Goal: Task Accomplishment & Management: Manage account settings

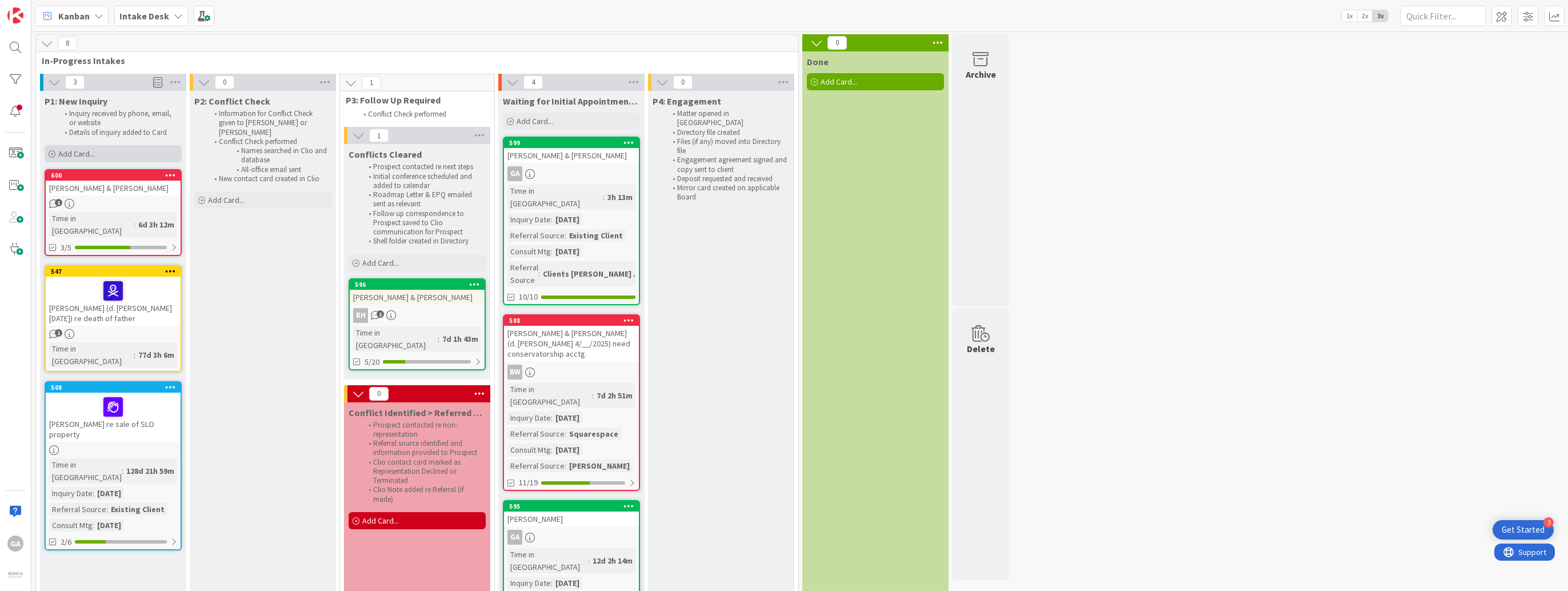
click at [74, 153] on span "Add Card..." at bounding box center [77, 153] width 37 height 10
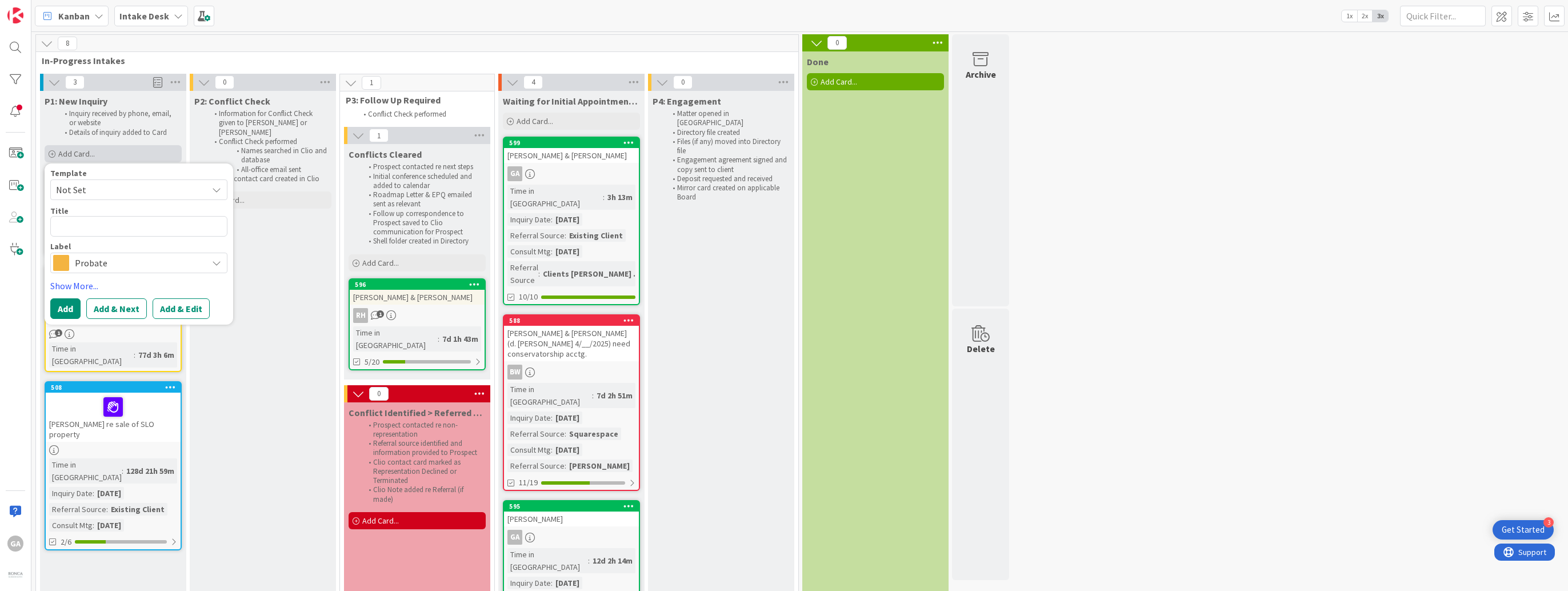
type textarea "x"
type textarea "S"
type textarea "x"
type textarea "St"
type textarea "x"
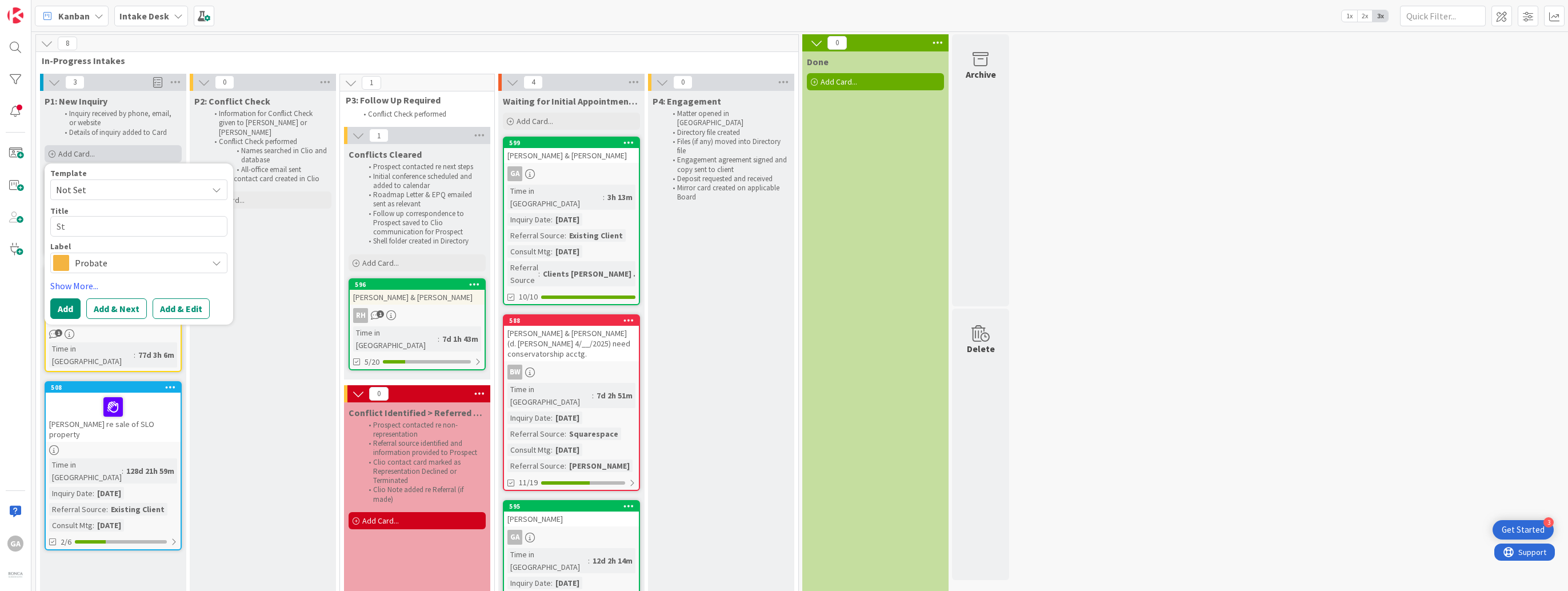
type textarea "Ste"
type textarea "x"
type textarea "Stew"
type textarea "x"
type textarea "Stewa"
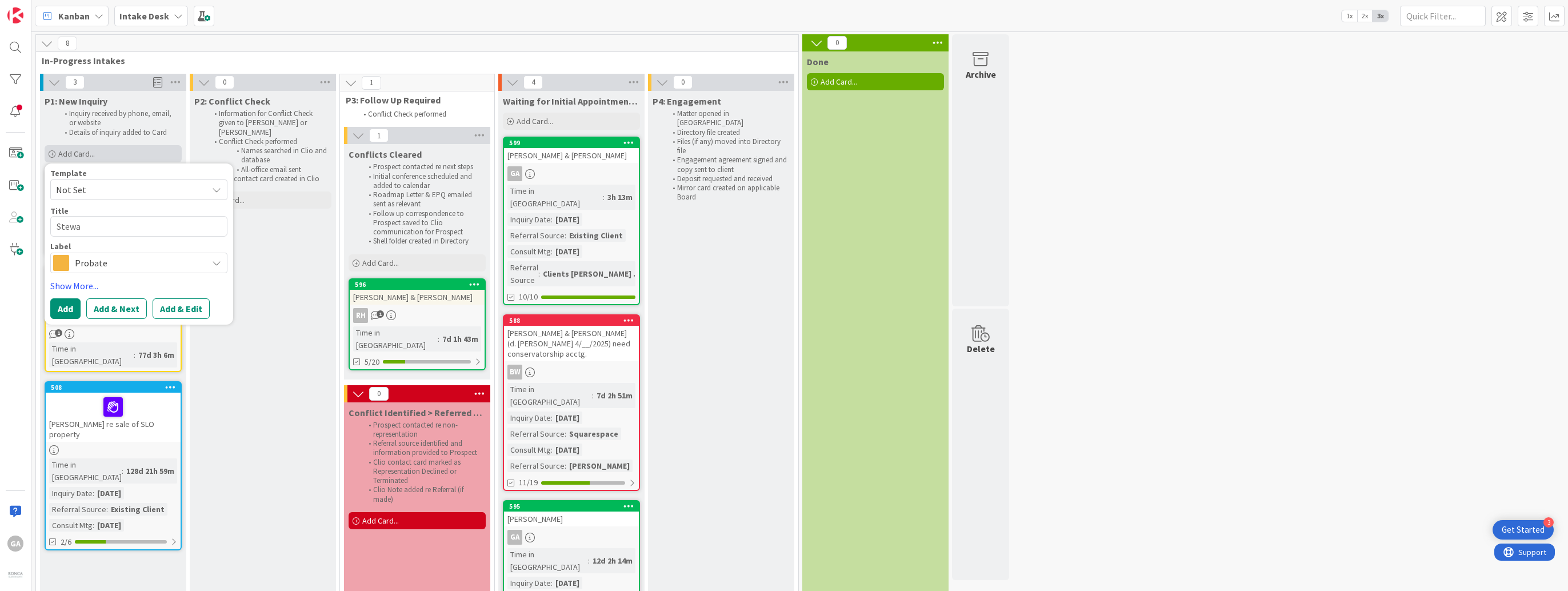
type textarea "x"
type textarea "Stewar"
type textarea "x"
type textarea "[PERSON_NAME]"
type textarea "x"
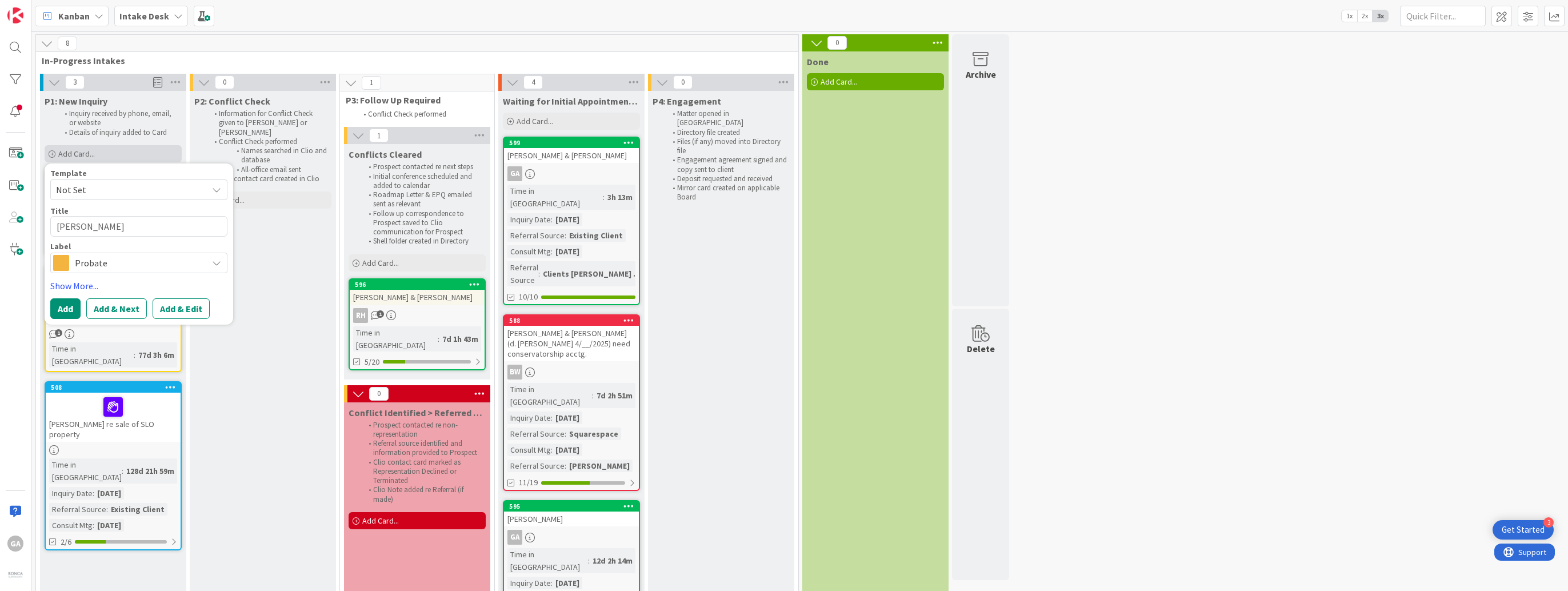
type textarea "[PERSON_NAME],"
type textarea "x"
type textarea "[PERSON_NAME],"
type textarea "x"
type textarea "[PERSON_NAME], S"
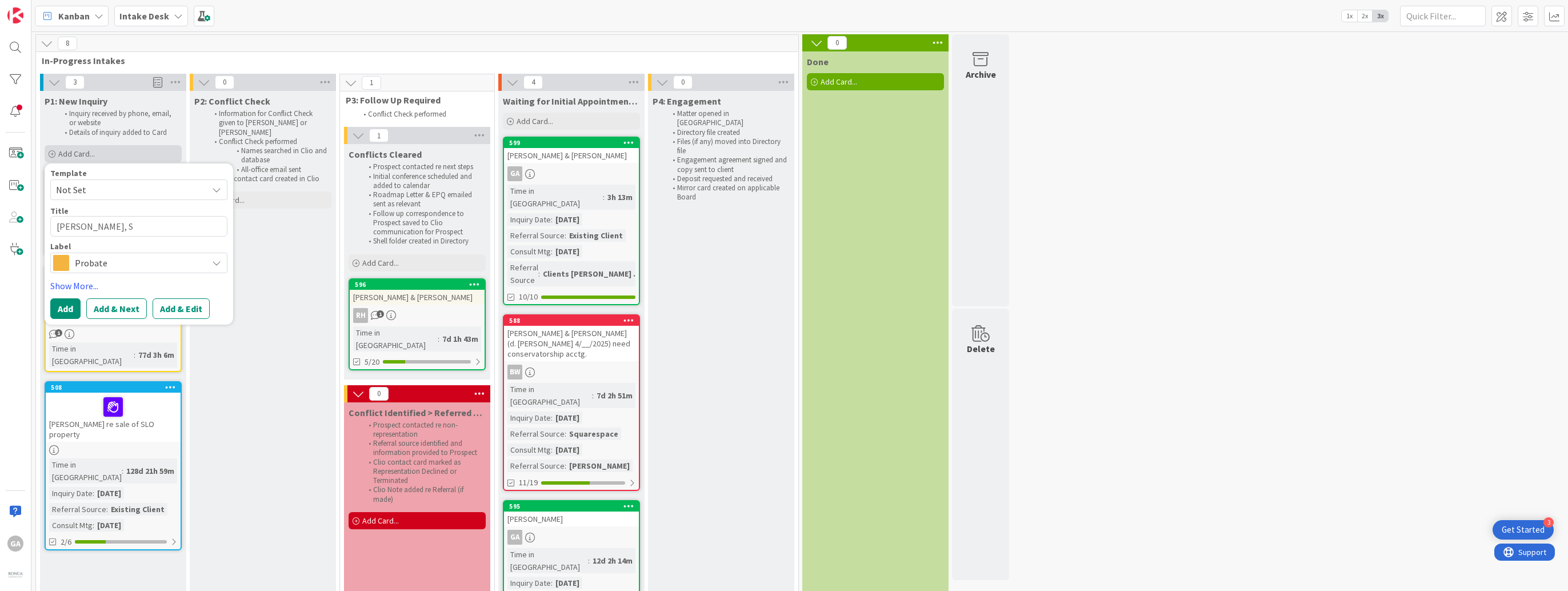
type textarea "x"
type textarea "[PERSON_NAME]"
type textarea "x"
type textarea "[PERSON_NAME], Sand"
type textarea "x"
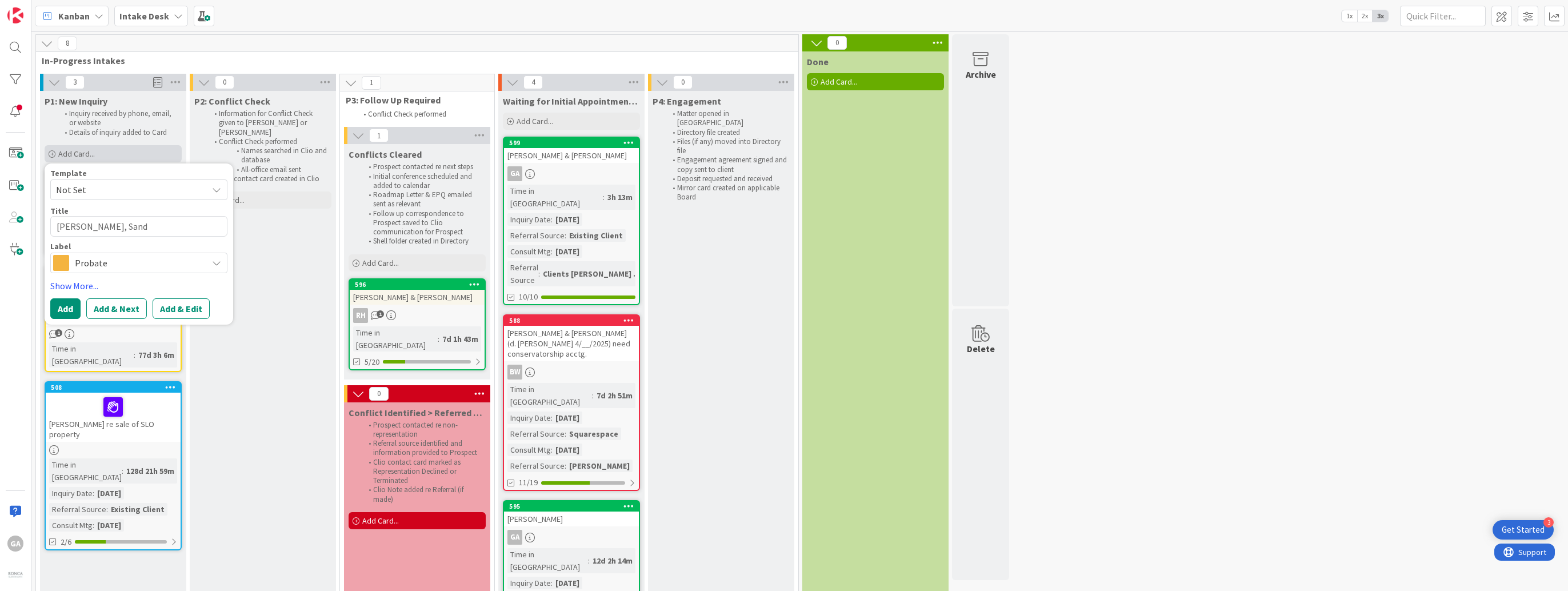
type textarea "[PERSON_NAME]"
type textarea "x"
type textarea "[PERSON_NAME]"
type textarea "x"
type textarea "[PERSON_NAME] &"
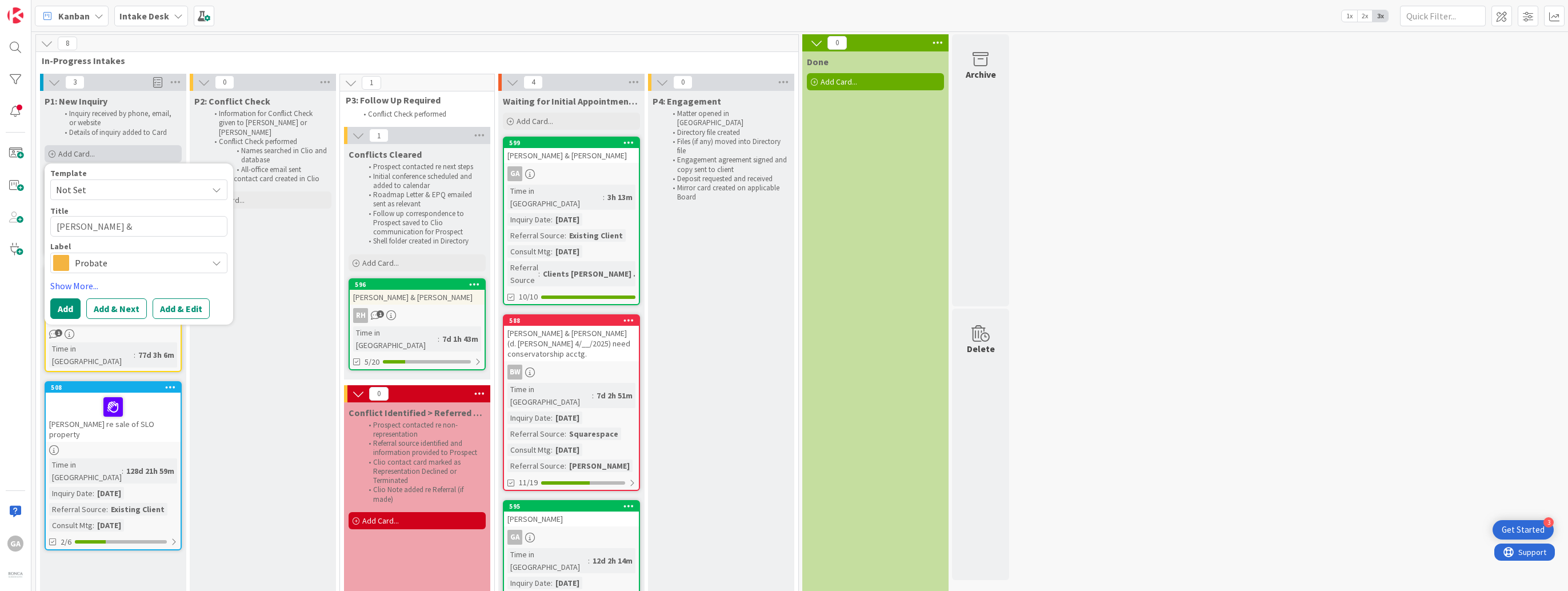
type textarea "x"
type textarea "[PERSON_NAME] &"
type textarea "x"
type textarea "[PERSON_NAME] & G"
type textarea "x"
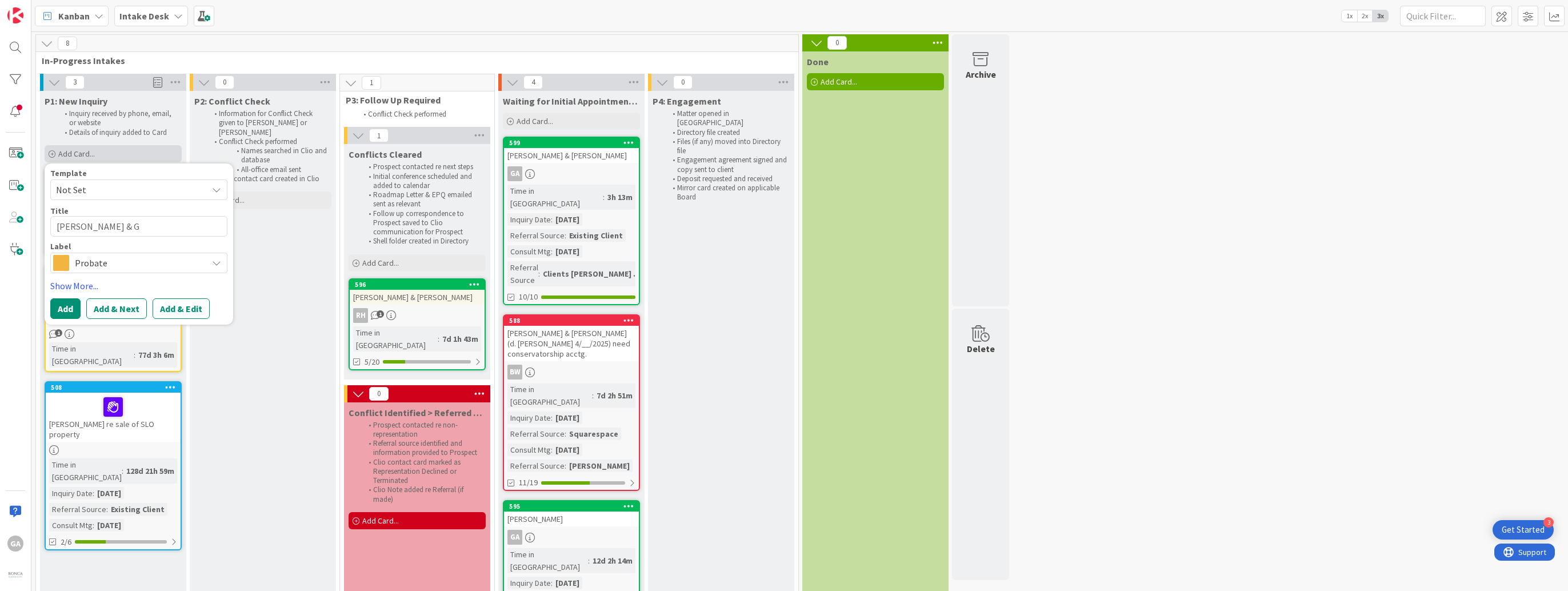
type textarea "[PERSON_NAME] & Gr"
type textarea "x"
type textarea "[PERSON_NAME] & Gra"
type textarea "x"
type textarea "[PERSON_NAME] & Gray"
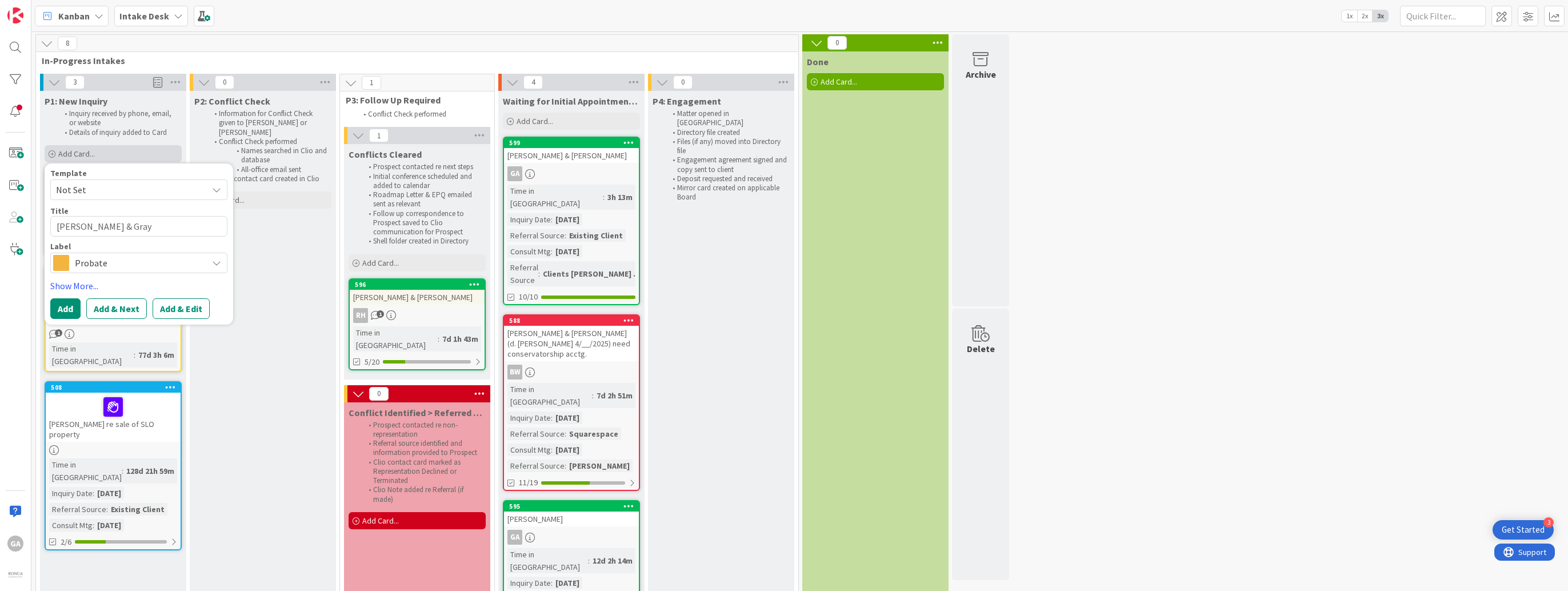
type textarea "x"
type textarea "[PERSON_NAME] & Gray,"
type textarea "x"
type textarea "[PERSON_NAME] & [PERSON_NAME],M"
type textarea "x"
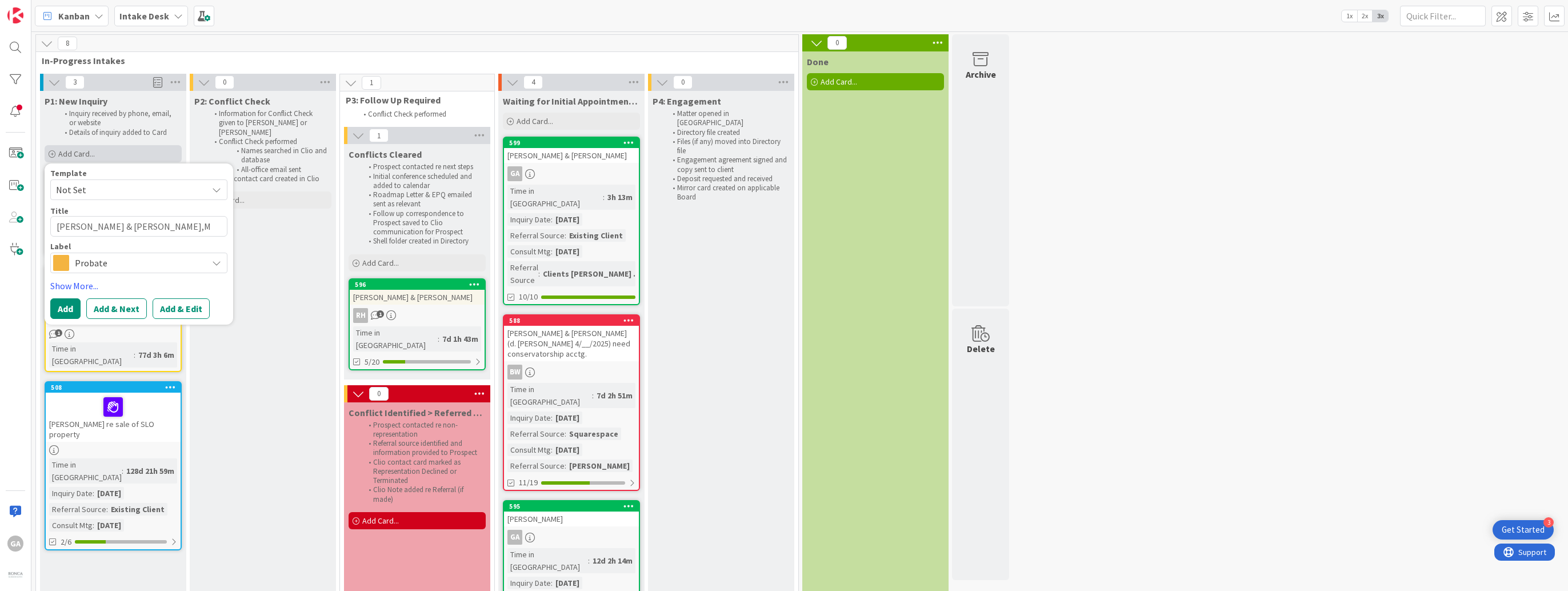
type textarea "[PERSON_NAME] & Gray,"
type textarea "x"
type textarea "[PERSON_NAME] & Gray,"
type textarea "x"
type textarea "[PERSON_NAME] & [PERSON_NAME], M"
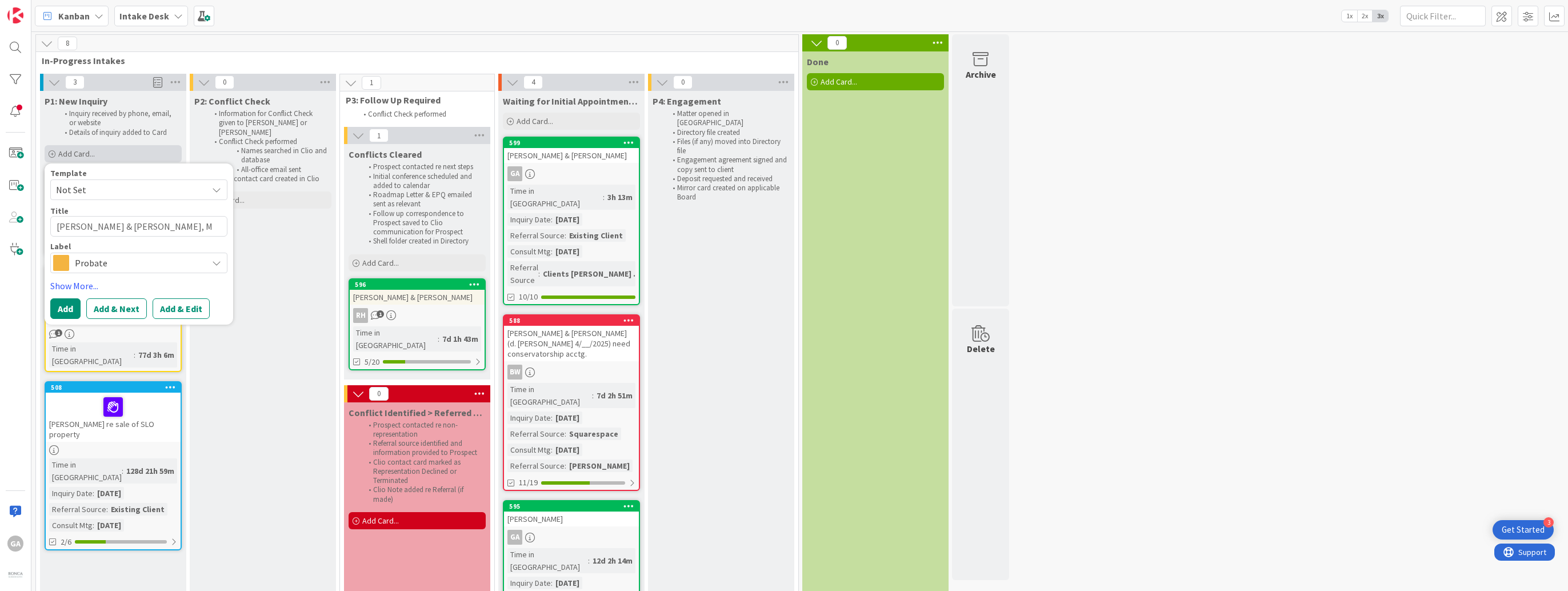
type textarea "x"
type textarea "[PERSON_NAME] & Gray, Ma"
type textarea "x"
type textarea "[PERSON_NAME] & [PERSON_NAME]"
type textarea "x"
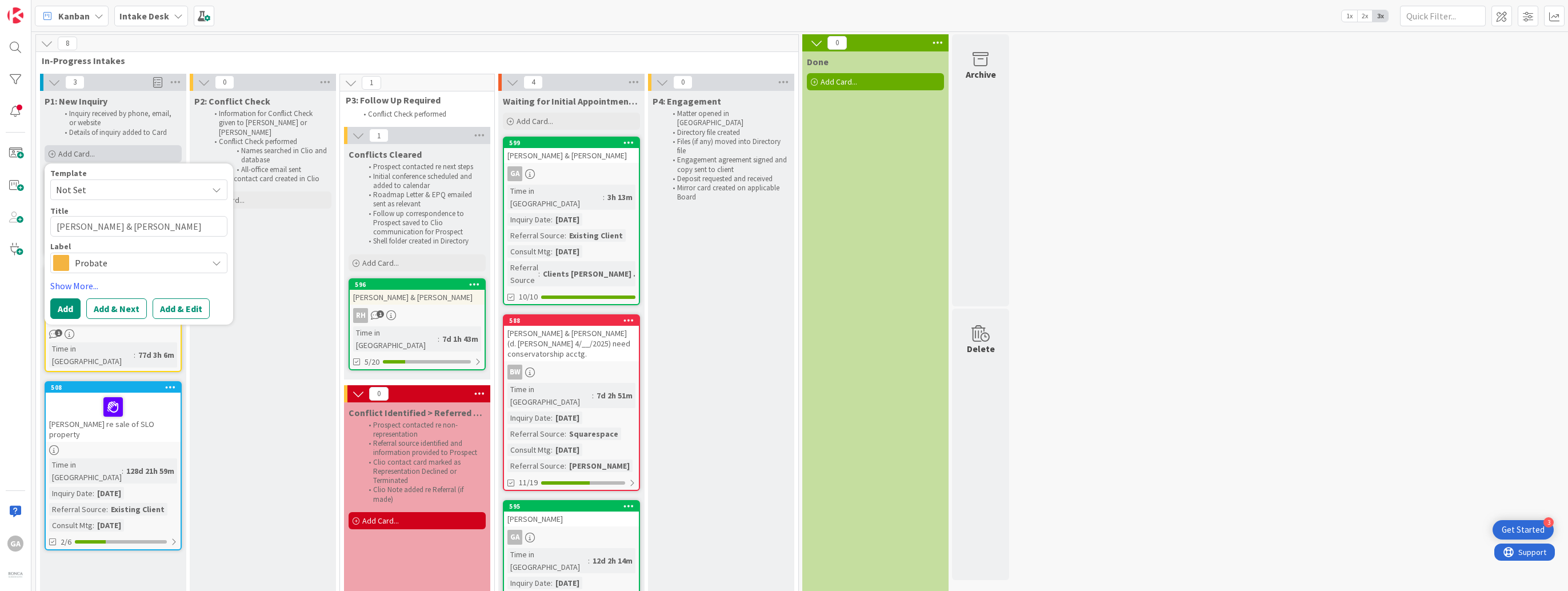
type textarea "[PERSON_NAME] & [PERSON_NAME]"
type textarea "x"
type textarea "[PERSON_NAME] & [PERSON_NAME]"
type textarea "x"
type textarea "[PERSON_NAME] & [PERSON_NAME]"
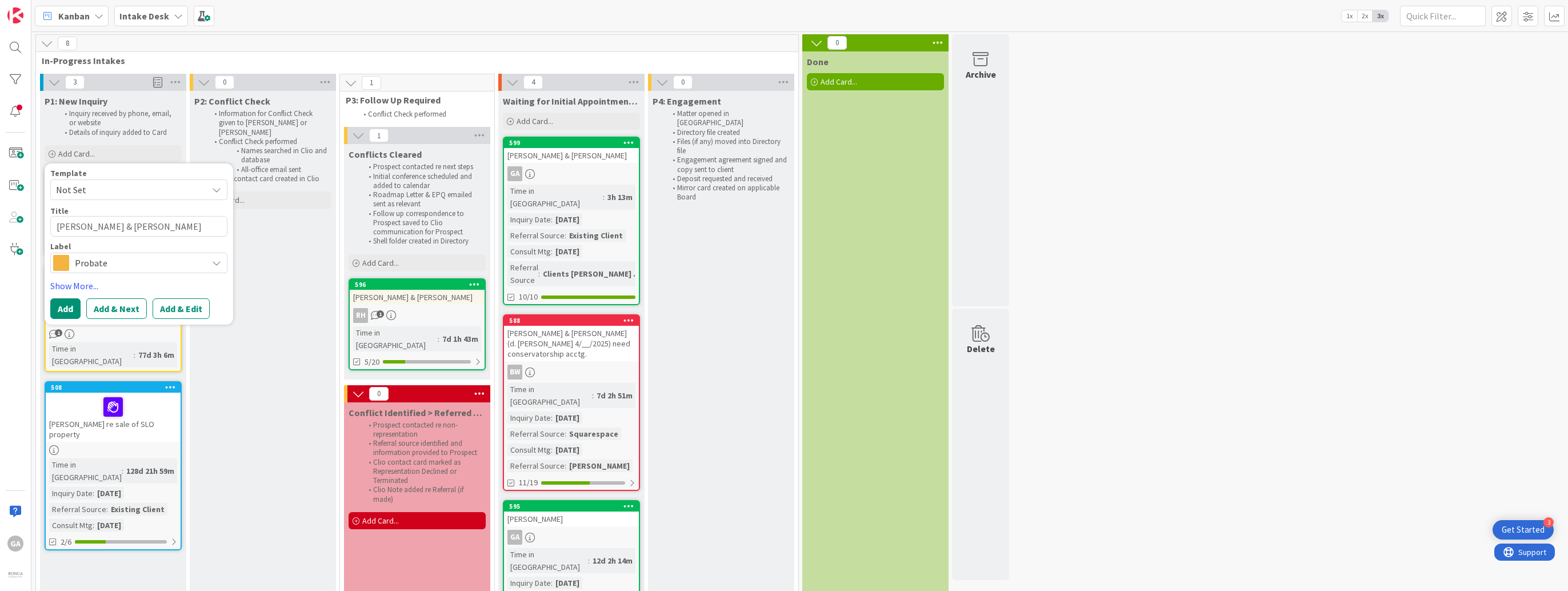
click at [214, 264] on icon at bounding box center [216, 262] width 9 height 9
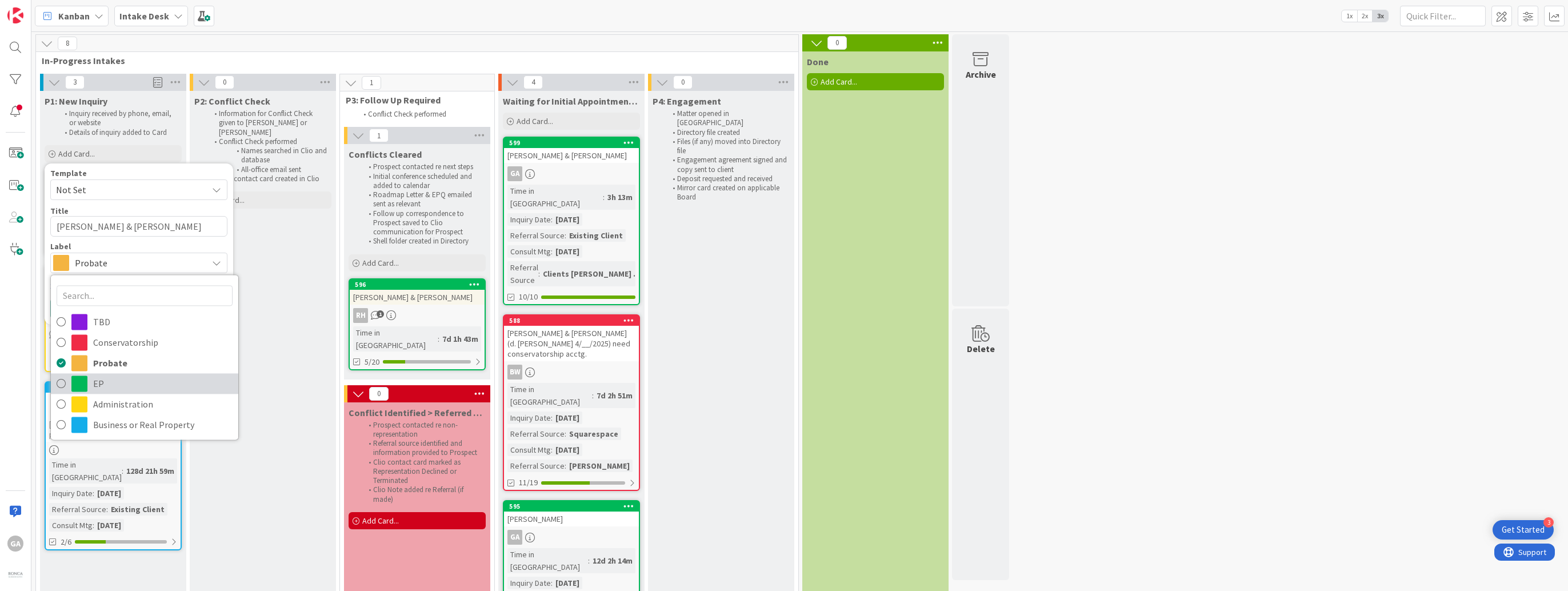
click at [98, 379] on span "EP" at bounding box center [163, 383] width 139 height 17
type textarea "x"
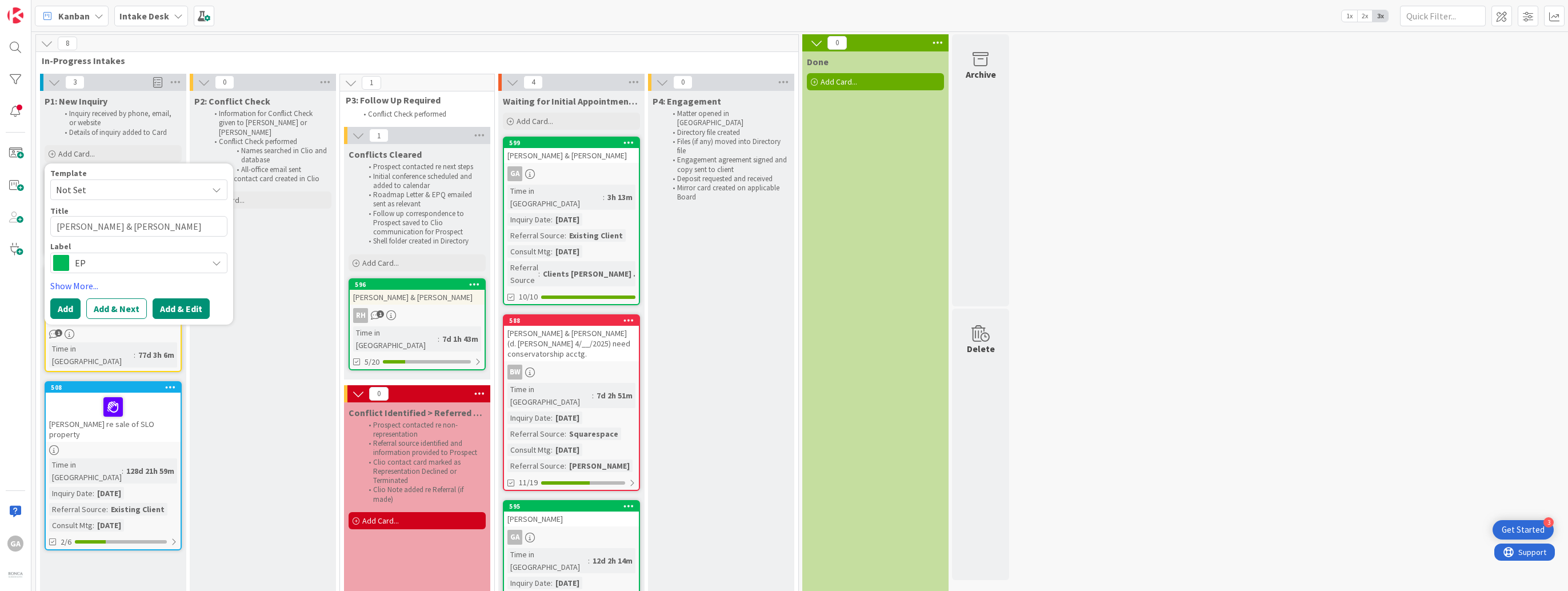
click at [165, 307] on button "Add & Edit" at bounding box center [181, 309] width 57 height 21
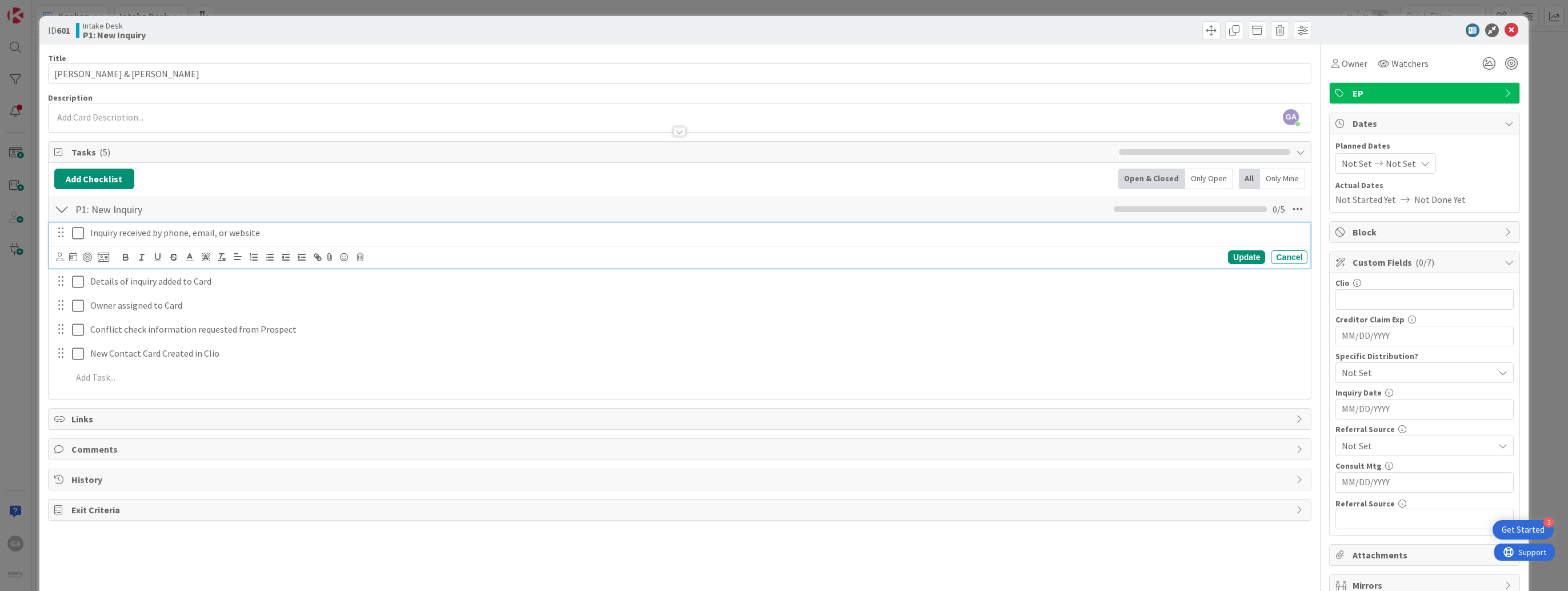
click at [75, 233] on icon at bounding box center [78, 233] width 12 height 14
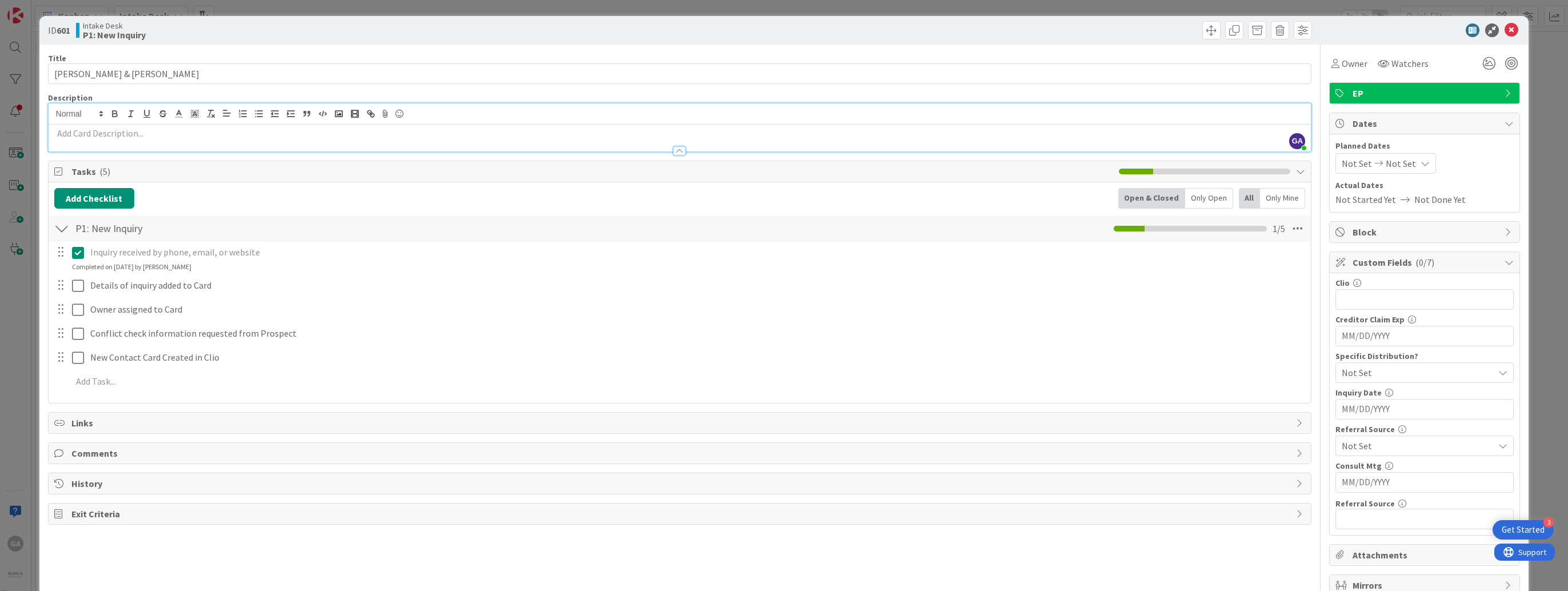
click at [75, 111] on div "GA [PERSON_NAME] just joined" at bounding box center [680, 127] width 1263 height 48
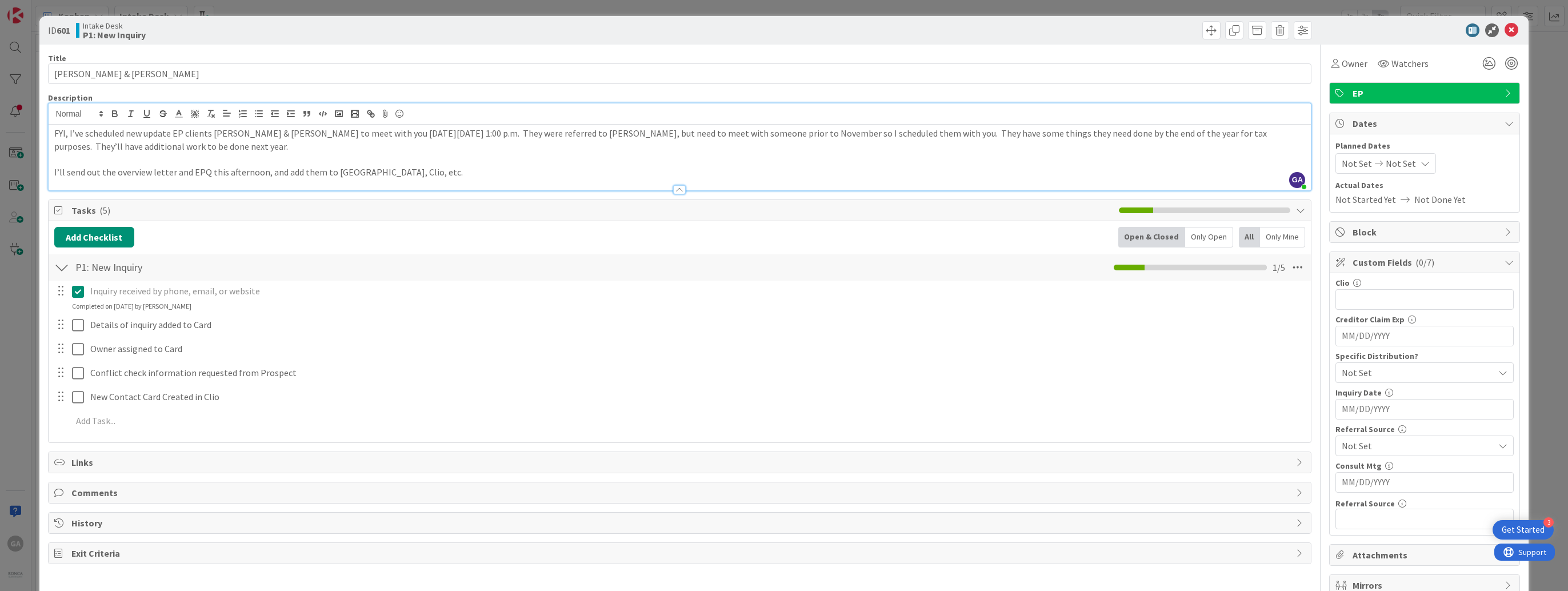
click at [54, 135] on p "FYI, I’ve scheduled new update EP clients [PERSON_NAME] & [PERSON_NAME] to meet…" at bounding box center [680, 139] width 1251 height 26
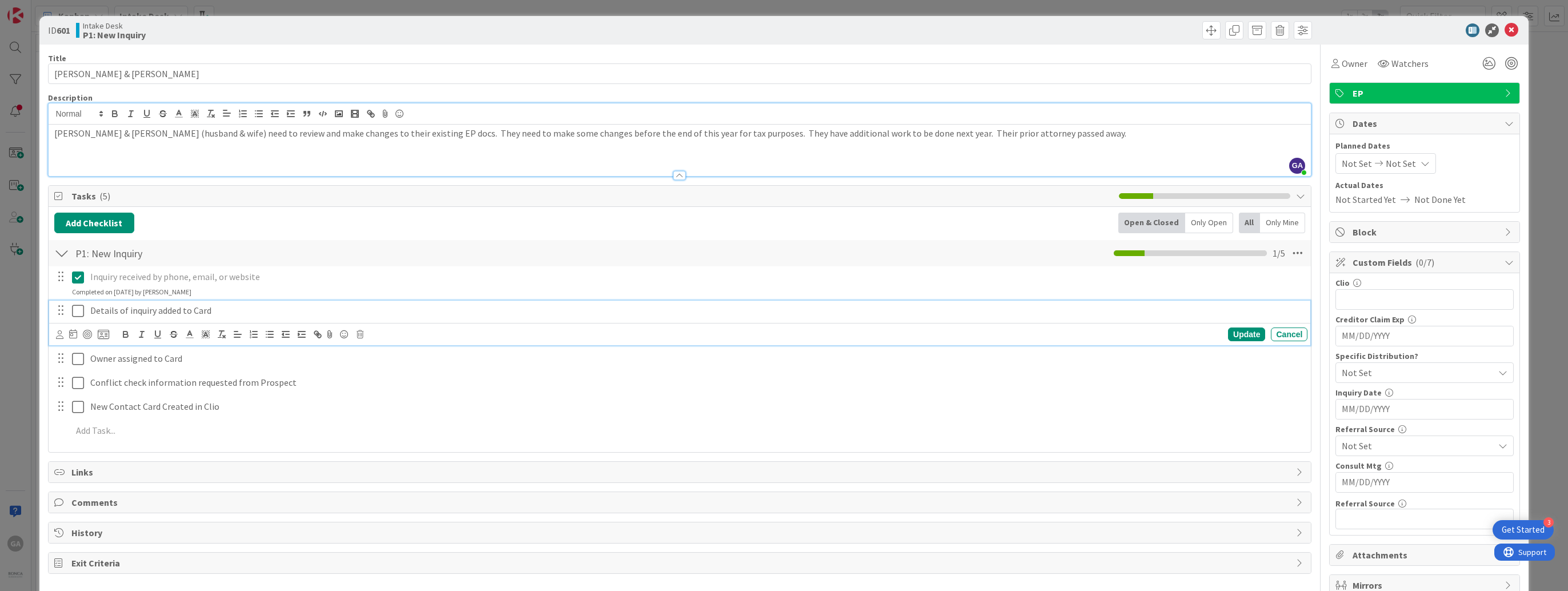
click at [78, 307] on icon at bounding box center [78, 310] width 12 height 14
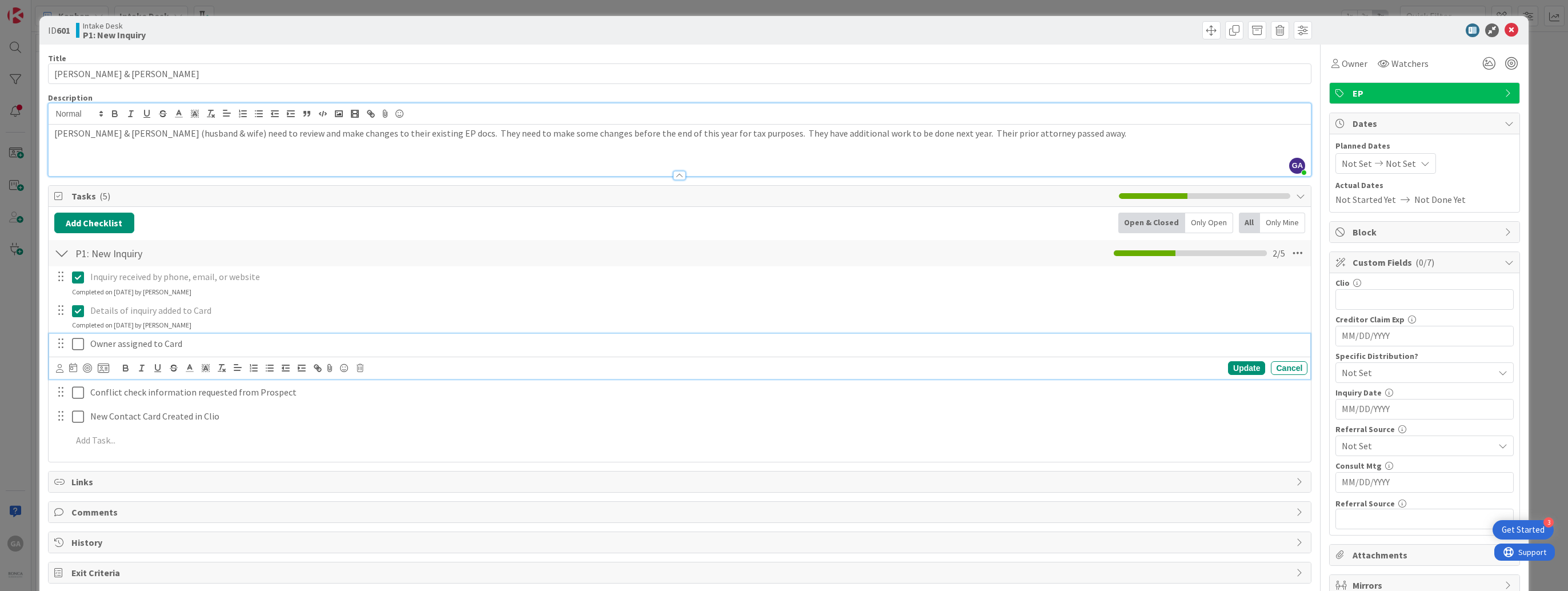
click at [78, 346] on icon at bounding box center [78, 344] width 12 height 14
click at [80, 380] on icon at bounding box center [78, 377] width 12 height 14
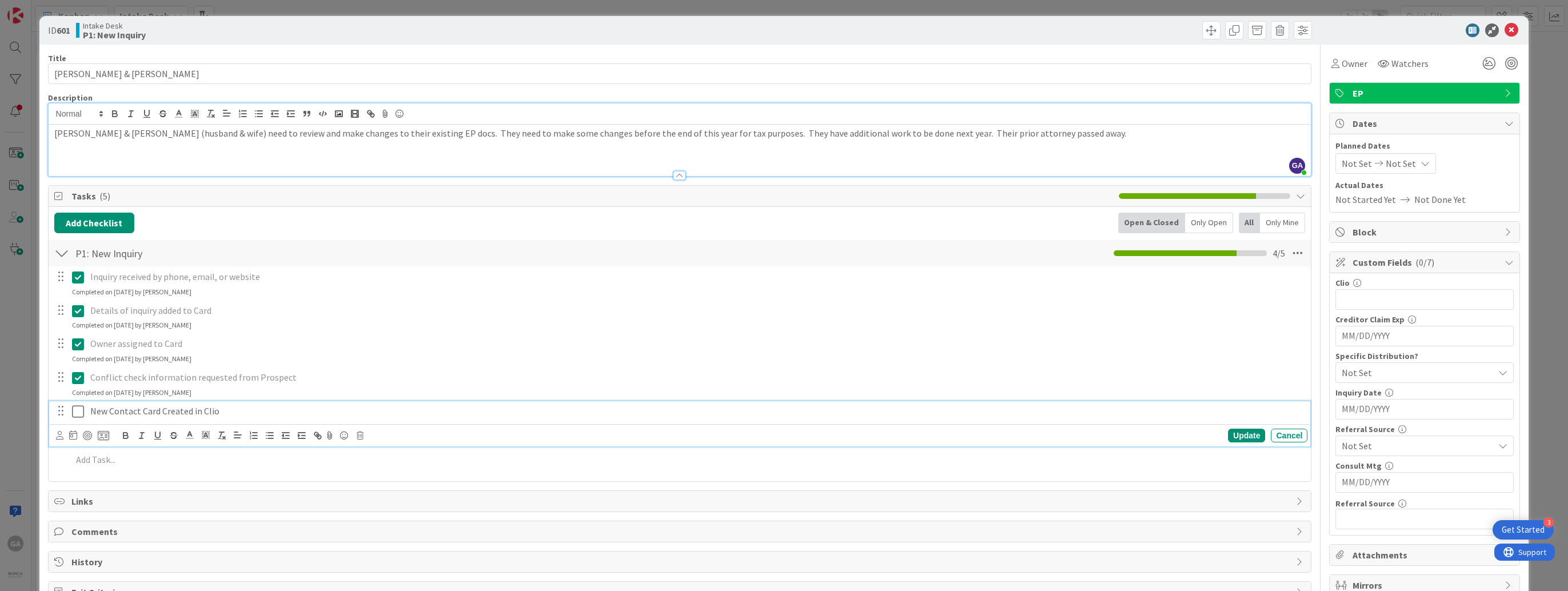
click at [78, 413] on icon at bounding box center [78, 411] width 12 height 14
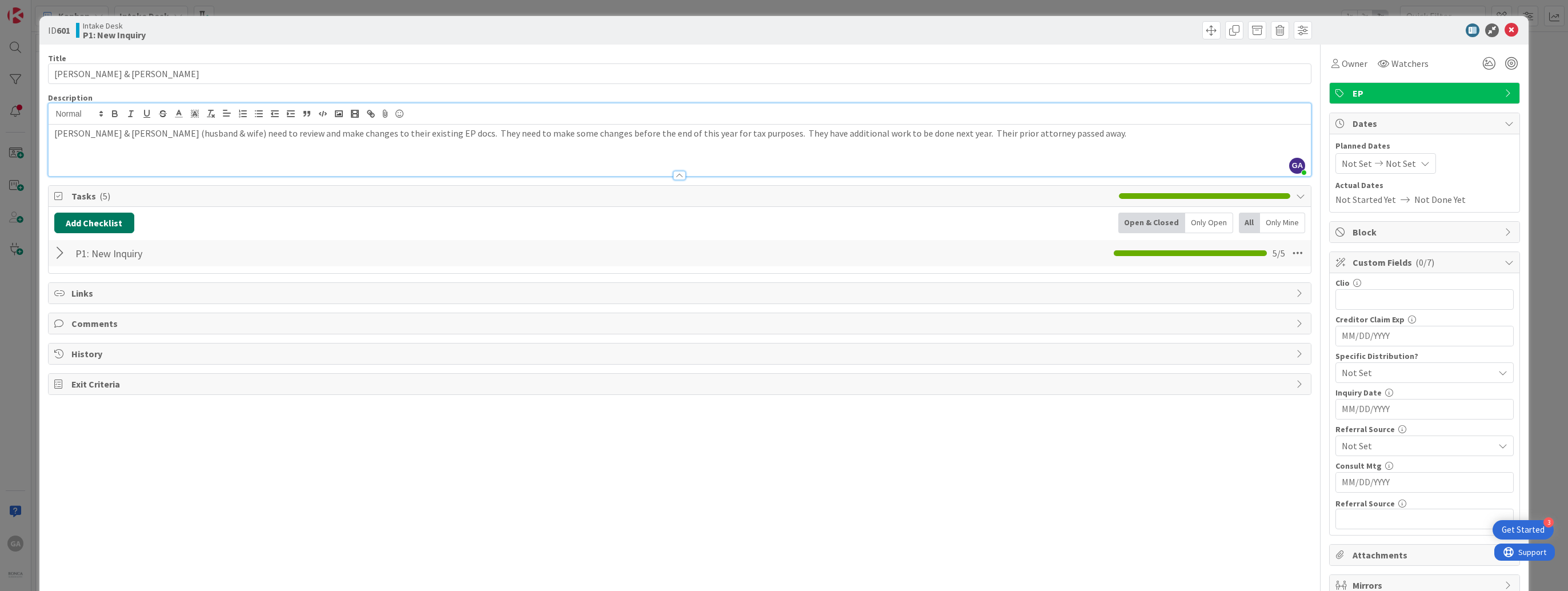
click at [72, 219] on button "Add Checklist" at bounding box center [94, 223] width 80 height 21
click at [108, 326] on link "Load template" at bounding box center [89, 326] width 58 height 12
click at [100, 308] on div "P2: Conflict Check" at bounding box center [149, 310] width 189 height 21
click at [77, 310] on button "Add" at bounding box center [75, 304] width 30 height 21
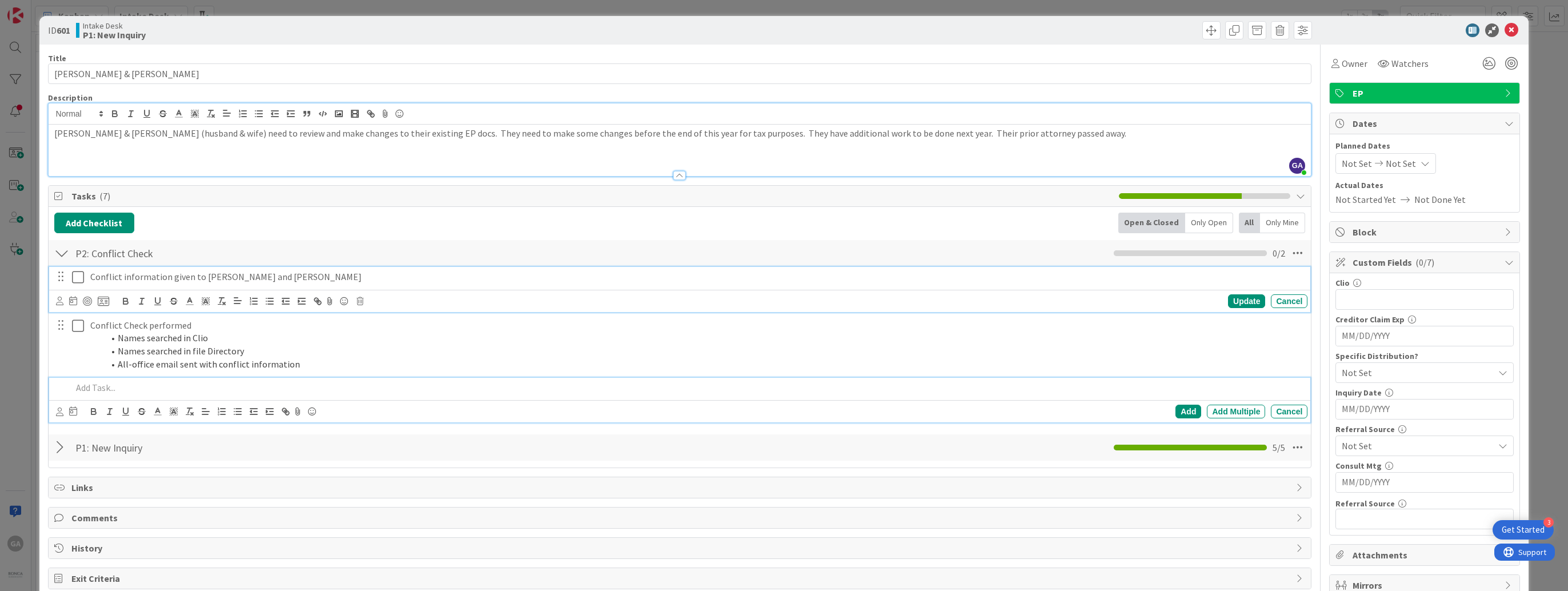
click at [78, 278] on icon at bounding box center [78, 277] width 12 height 14
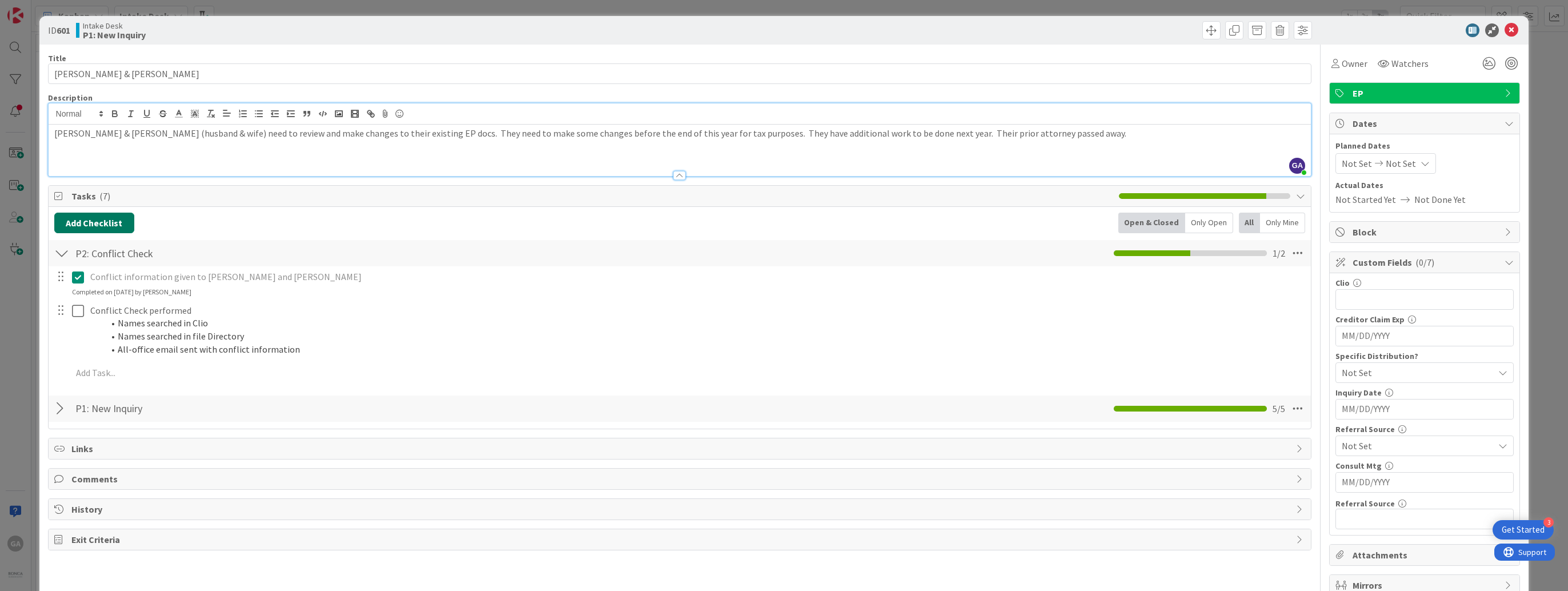
click at [110, 222] on button "Add Checklist" at bounding box center [94, 223] width 80 height 21
click at [88, 322] on link "Load template" at bounding box center [89, 326] width 58 height 12
click at [86, 328] on div "P3A: Conflict Cleared: Follow Up" at bounding box center [149, 330] width 189 height 21
click at [75, 309] on button "Add" at bounding box center [75, 304] width 30 height 21
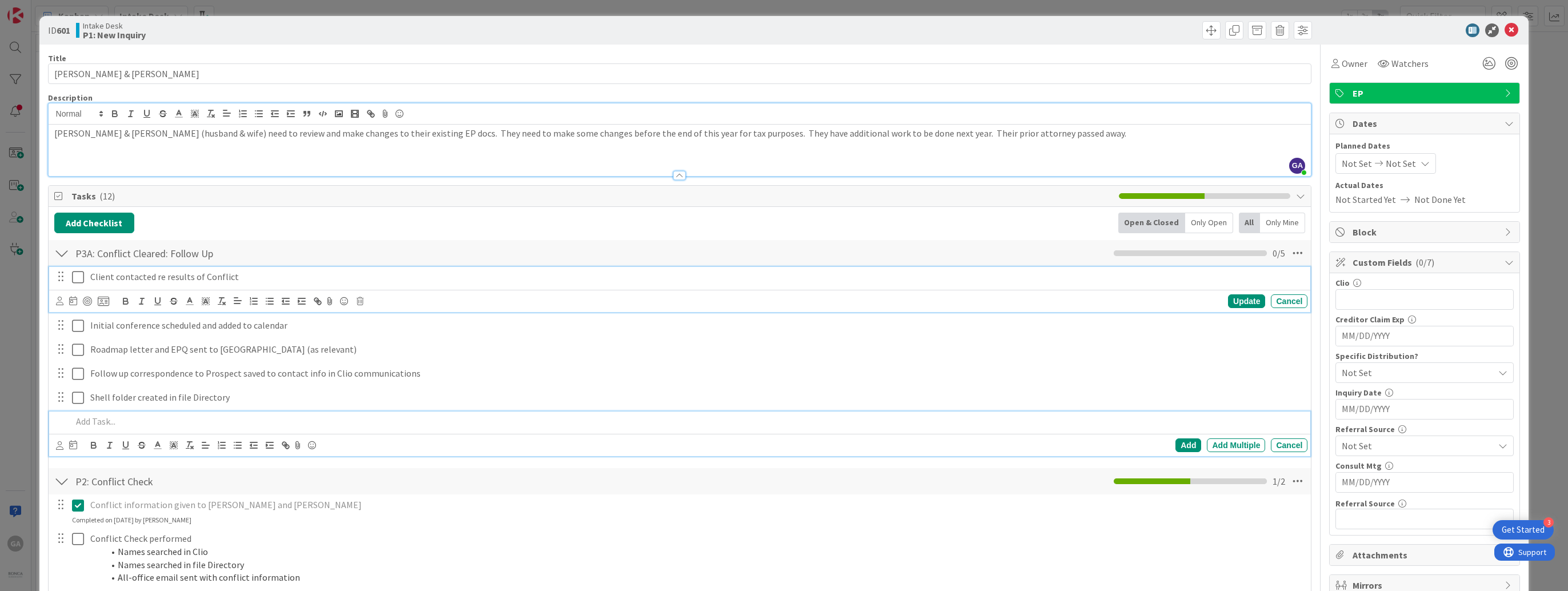
click at [78, 276] on icon at bounding box center [78, 277] width 12 height 14
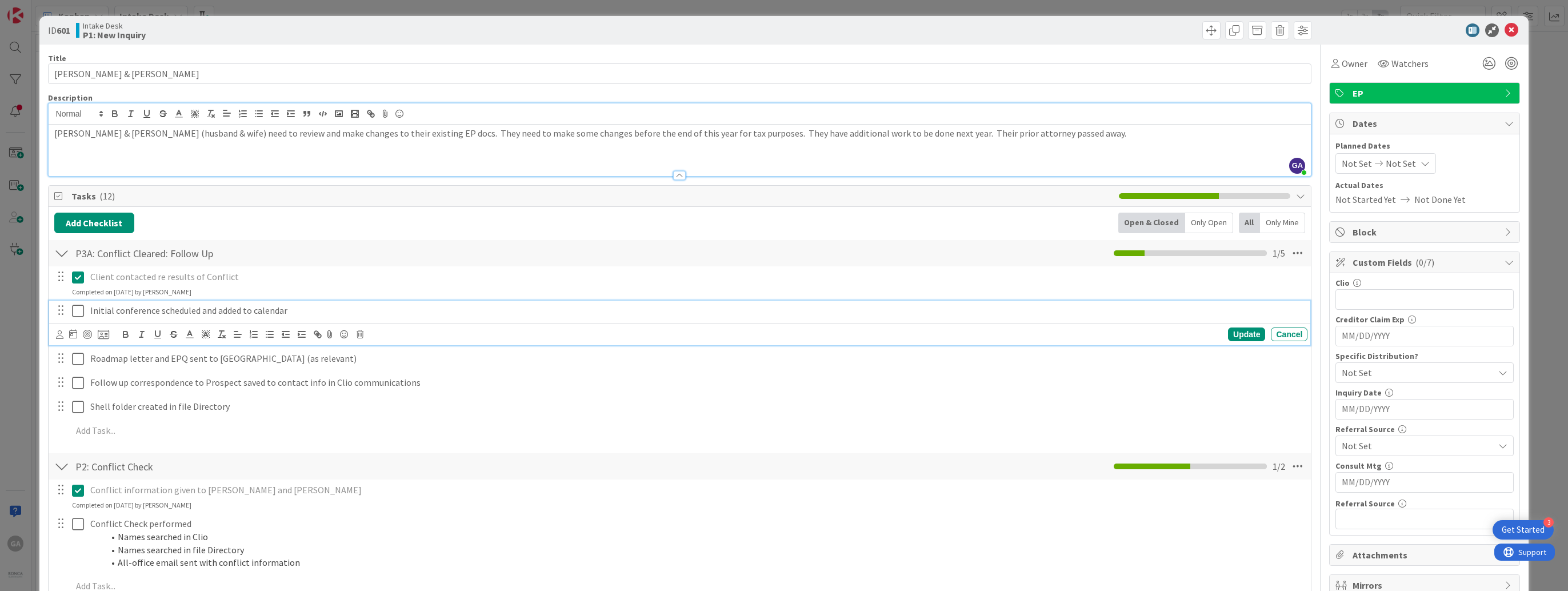
click at [80, 312] on icon at bounding box center [78, 310] width 12 height 14
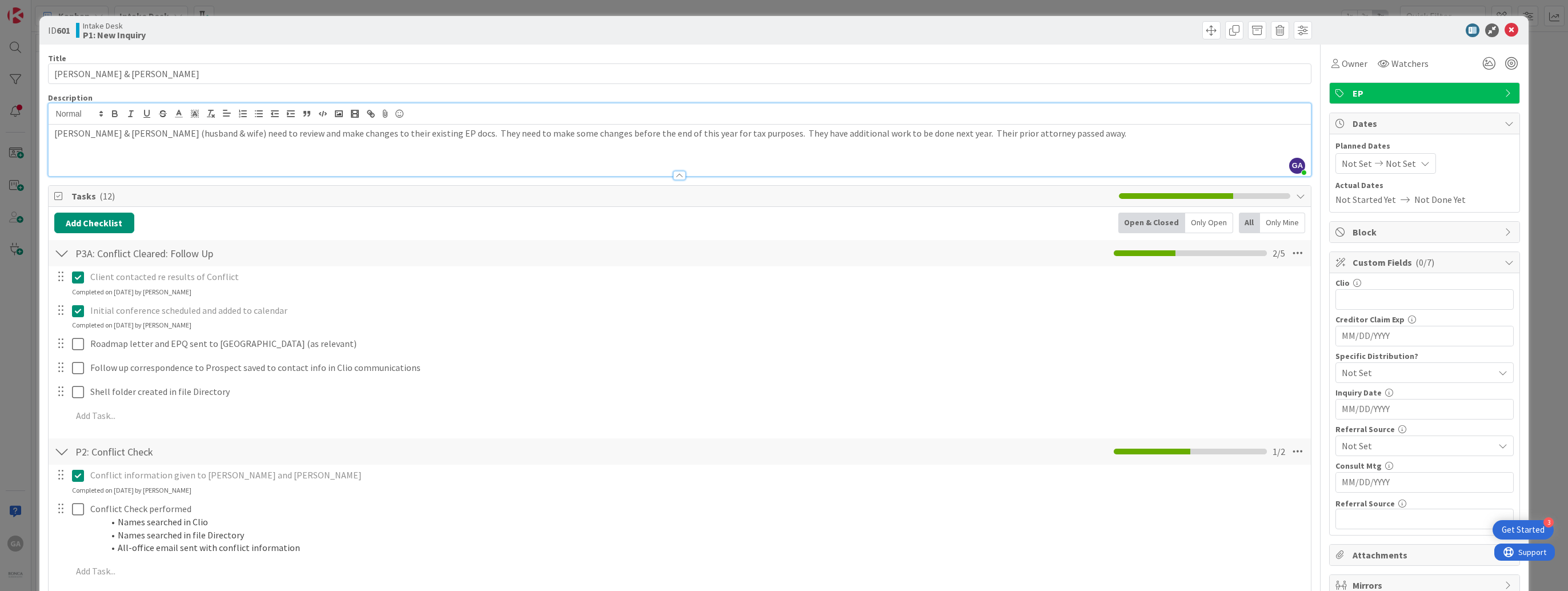
click at [1394, 410] on input "MM/DD/YYYY" at bounding box center [1424, 409] width 166 height 19
click at [1442, 481] on td "2" at bounding box center [1449, 480] width 23 height 22
type input "[DATE]"
click at [1489, 442] on div "Not Set" at bounding box center [1424, 446] width 178 height 21
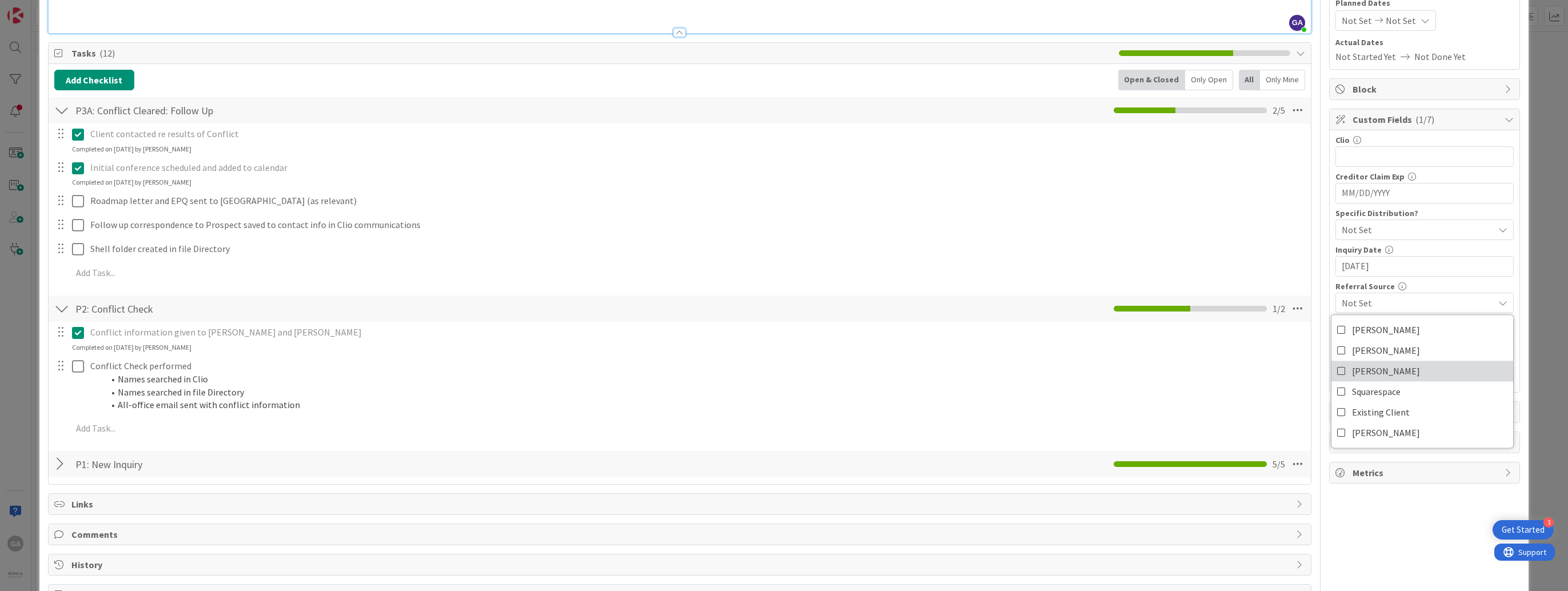
scroll to position [172, 0]
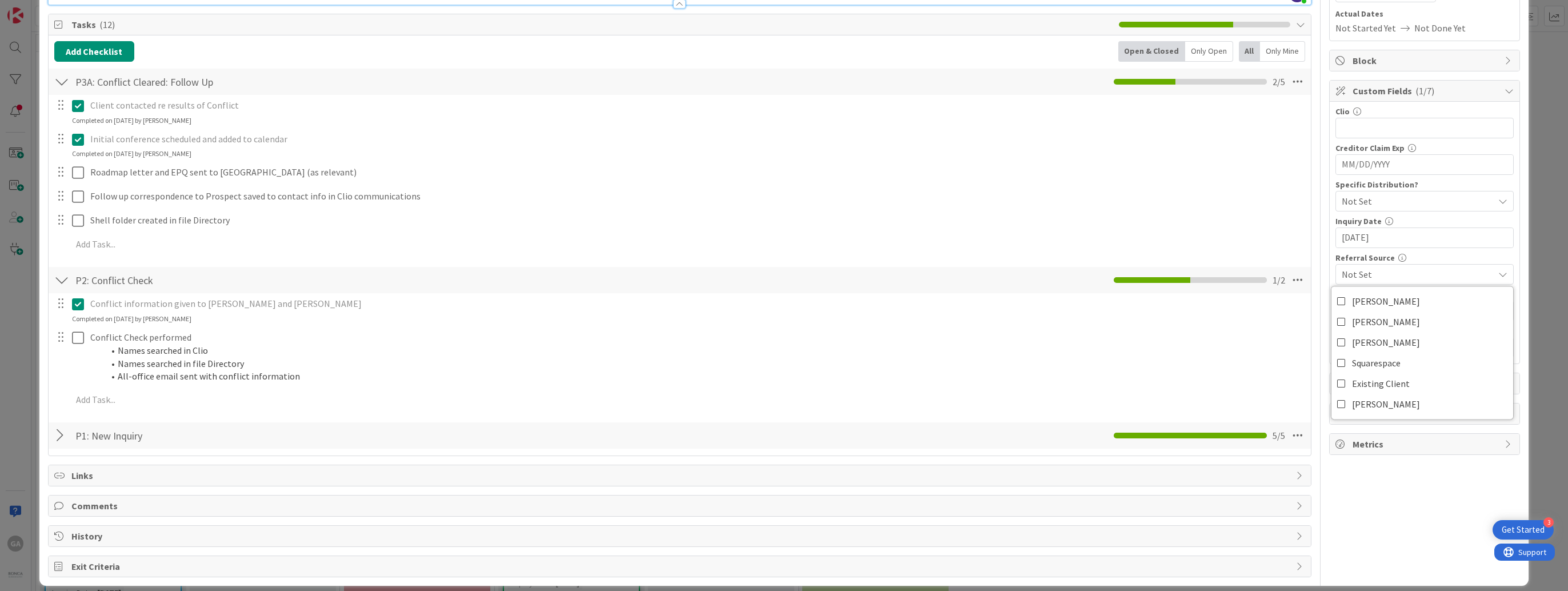
click at [1498, 270] on icon at bounding box center [1502, 274] width 9 height 9
click at [1392, 306] on input "MM/DD/YYYY" at bounding box center [1424, 311] width 166 height 19
type input "[DATE]"
click at [1371, 348] on input "text" at bounding box center [1424, 348] width 178 height 21
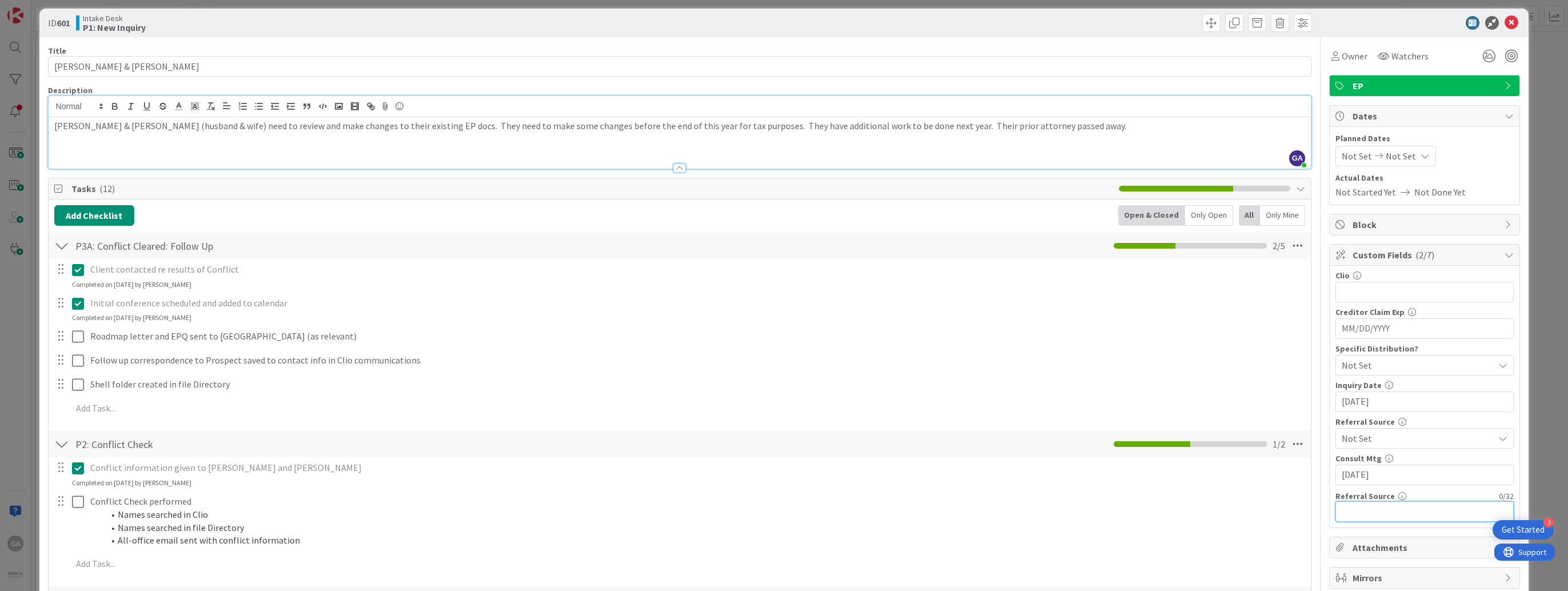
scroll to position [0, 0]
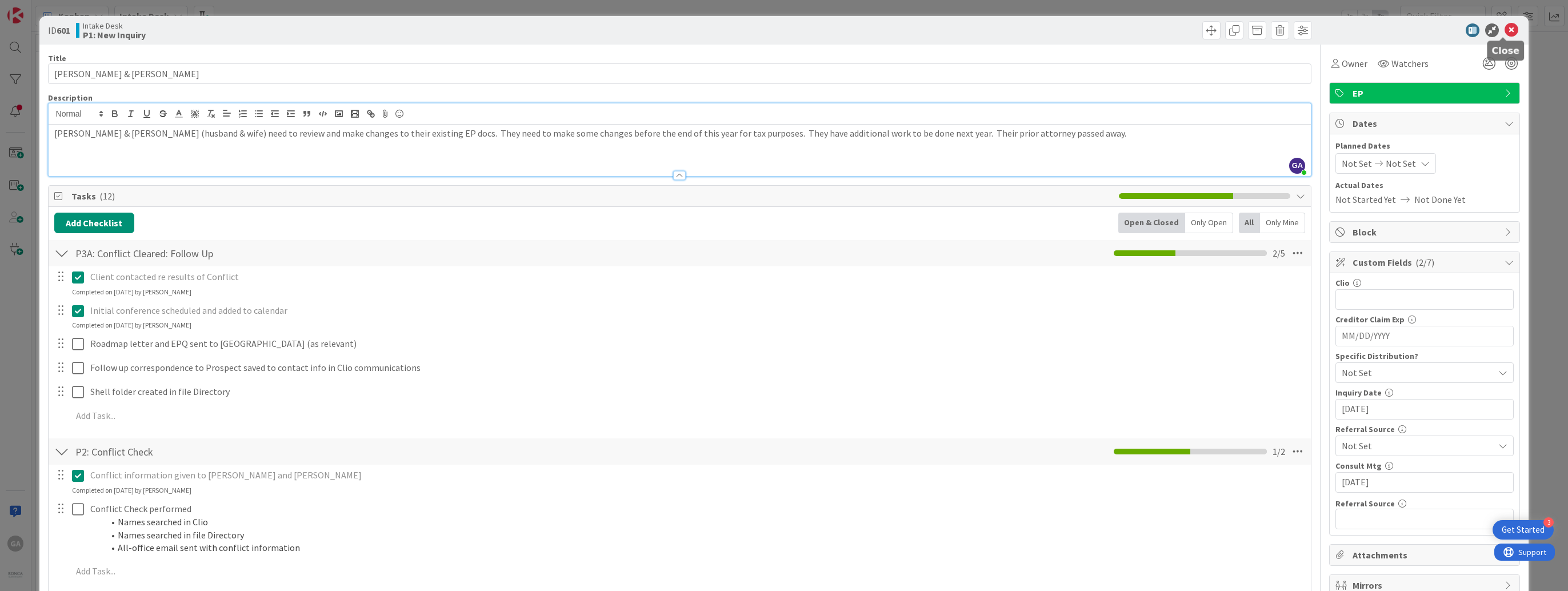
click at [1505, 30] on icon at bounding box center [1511, 30] width 14 height 14
